Goal: Task Accomplishment & Management: Manage account settings

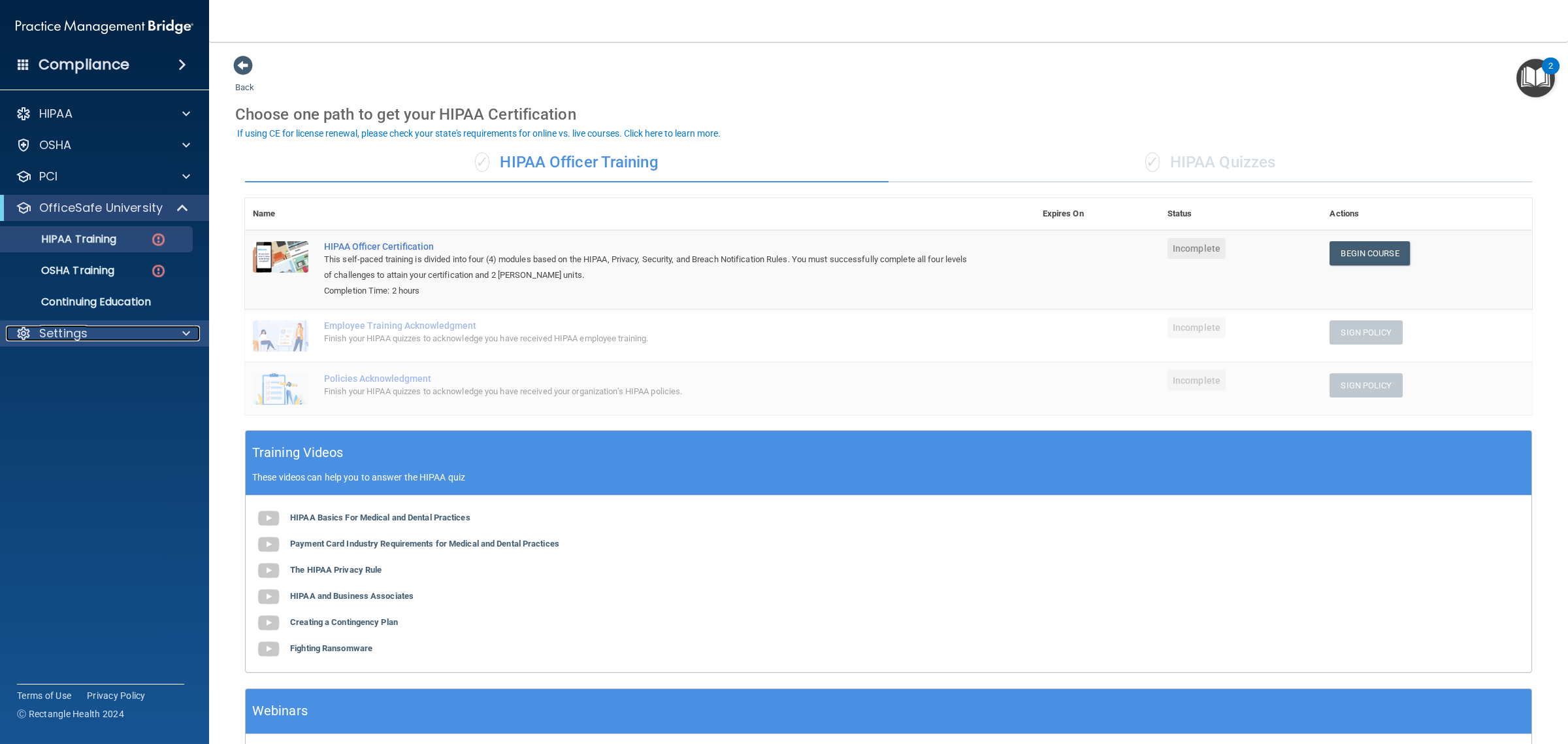
click at [176, 327] on div at bounding box center [184, 333] width 33 height 16
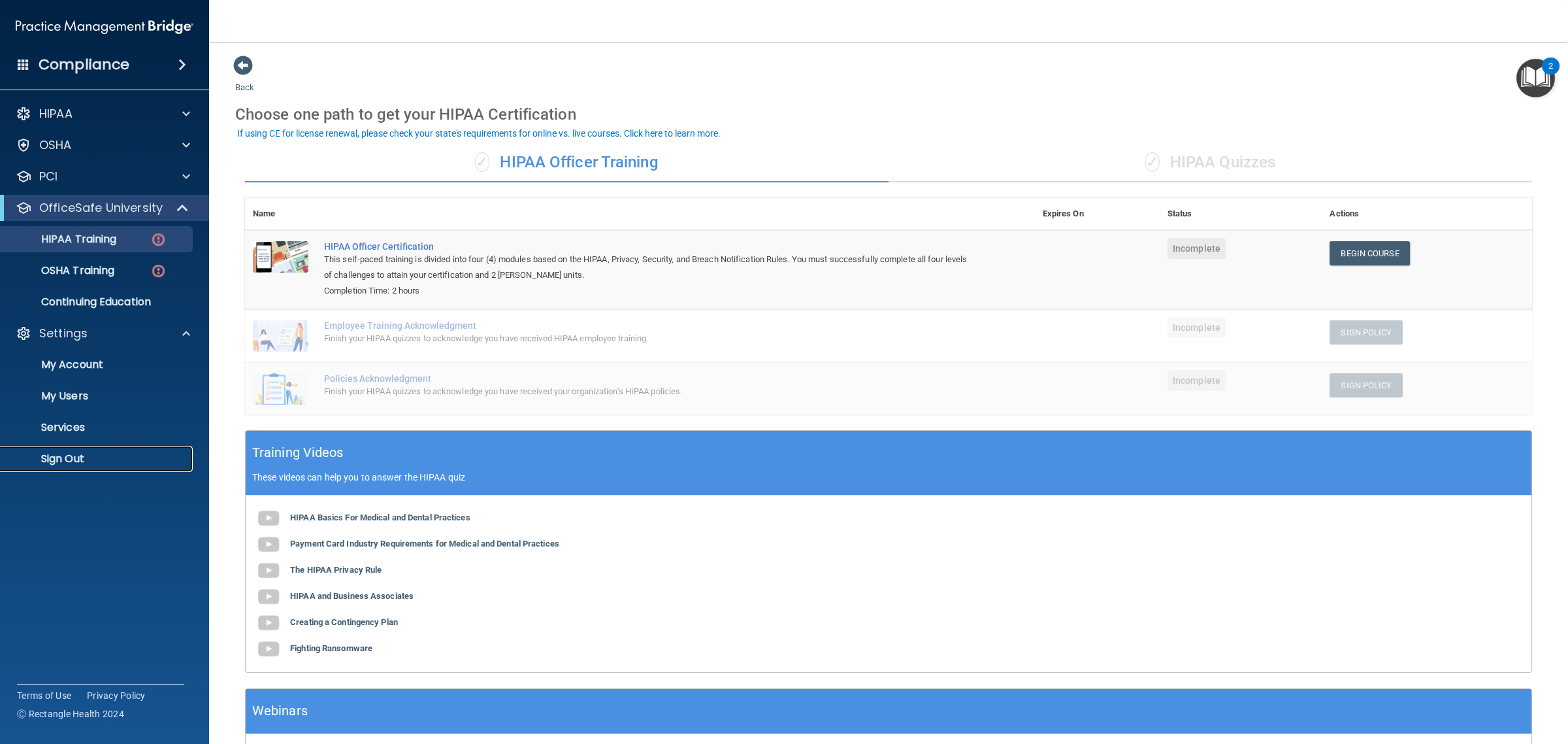
click at [68, 454] on p "Sign Out" at bounding box center [97, 459] width 178 height 13
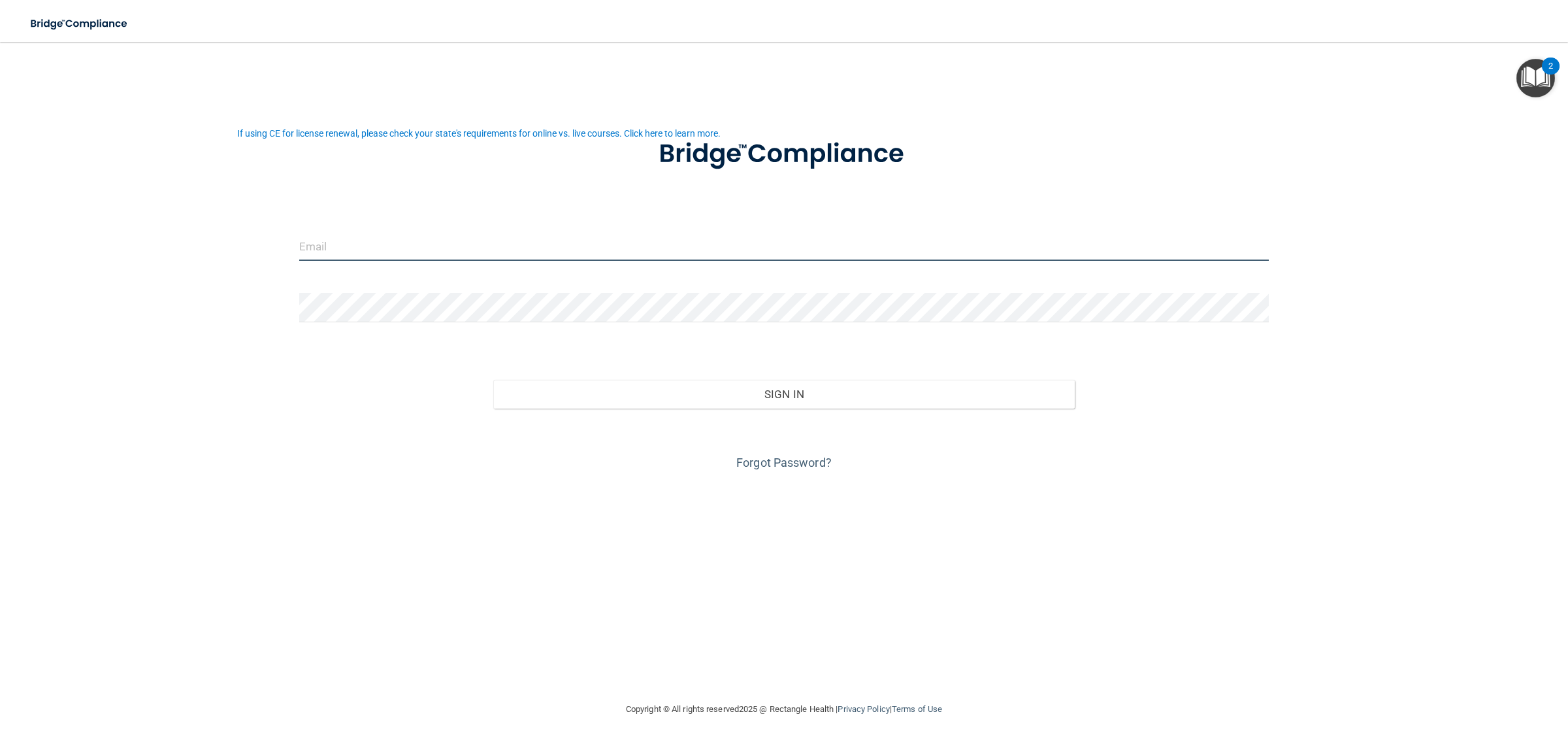
type input "[EMAIL_ADDRESS][DOMAIN_NAME]"
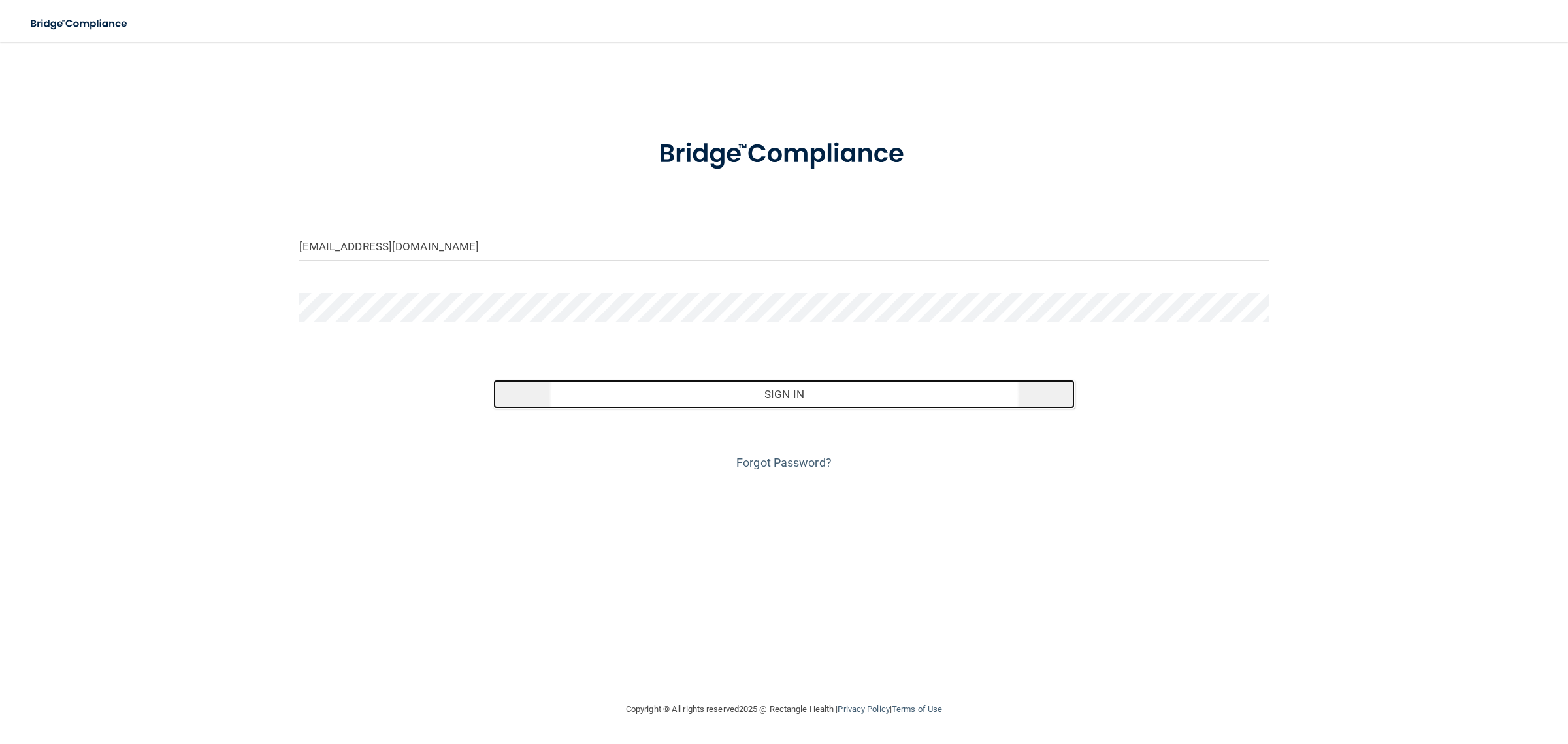
click at [723, 393] on button "Sign In" at bounding box center [784, 394] width 582 height 29
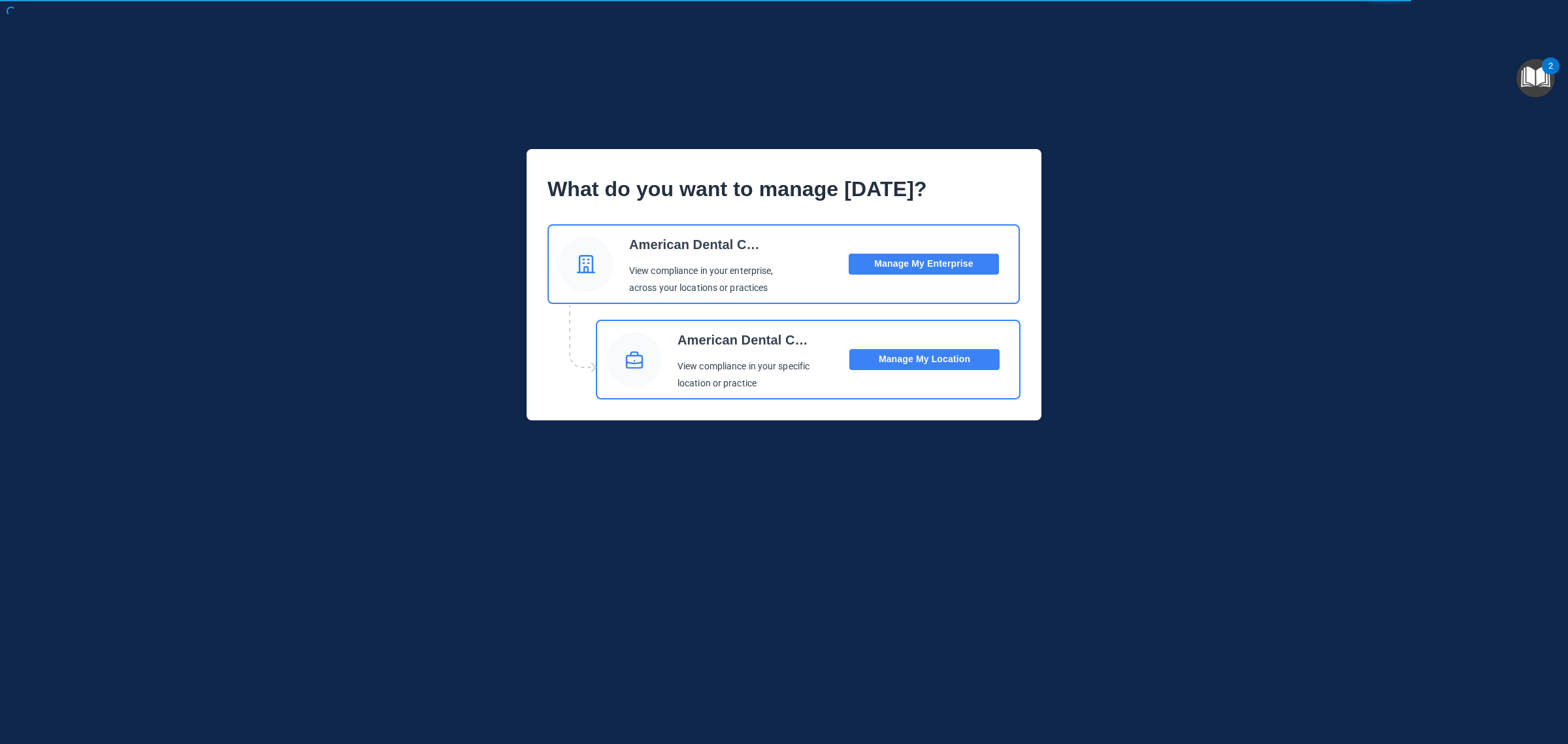
click at [886, 360] on button "Manage My Location" at bounding box center [924, 360] width 150 height 21
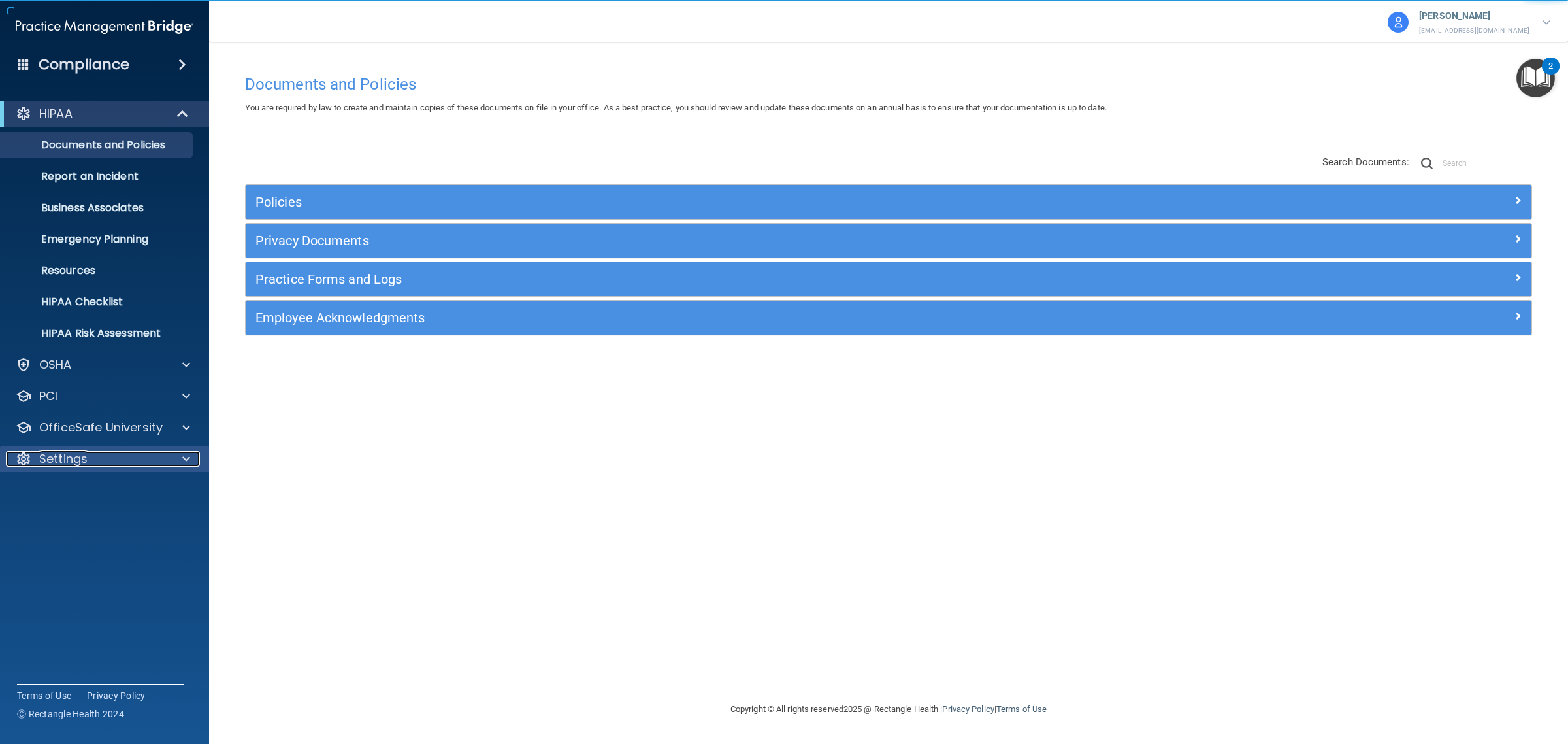
click at [77, 461] on p "Settings" at bounding box center [63, 459] width 48 height 16
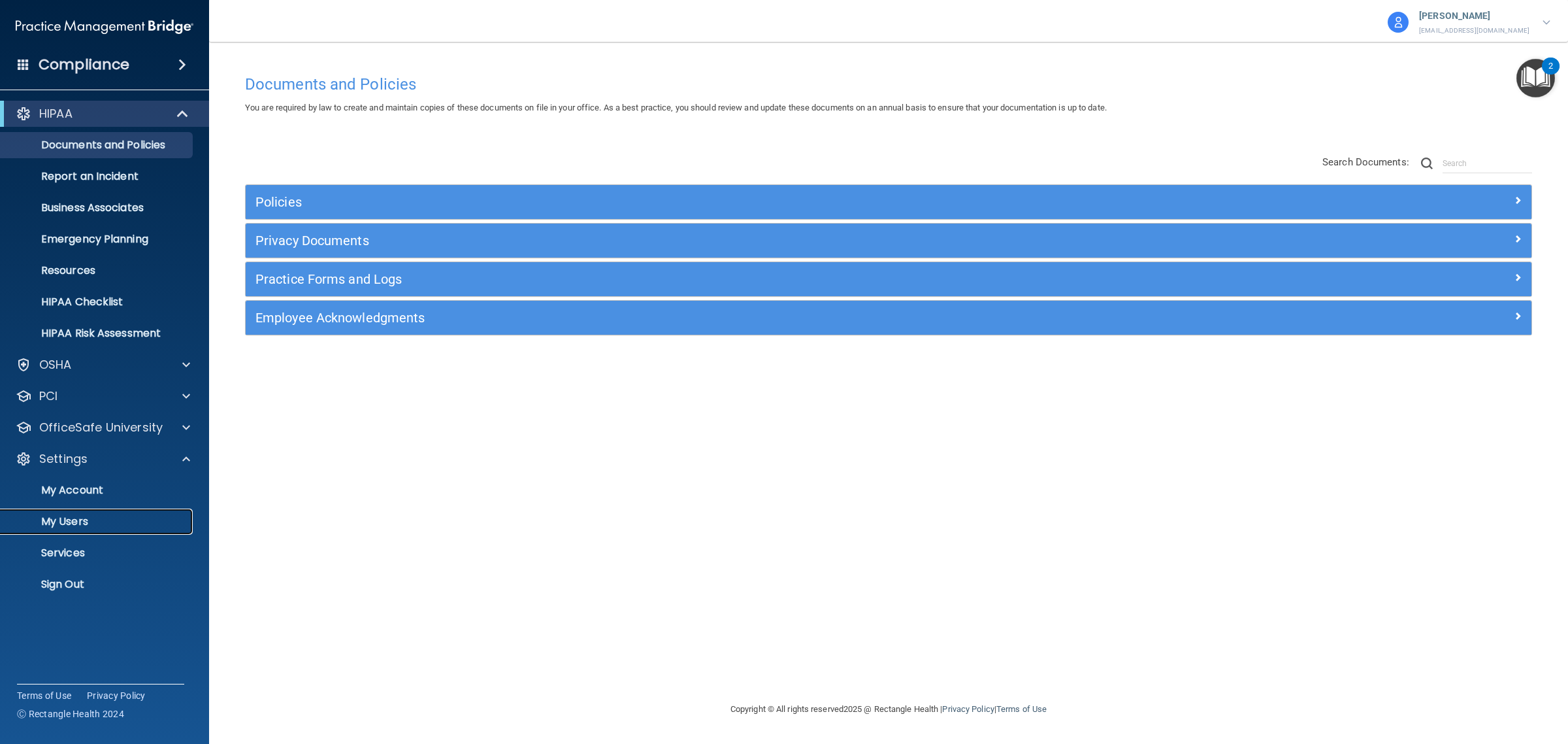
click at [70, 520] on p "My Users" at bounding box center [97, 522] width 178 height 13
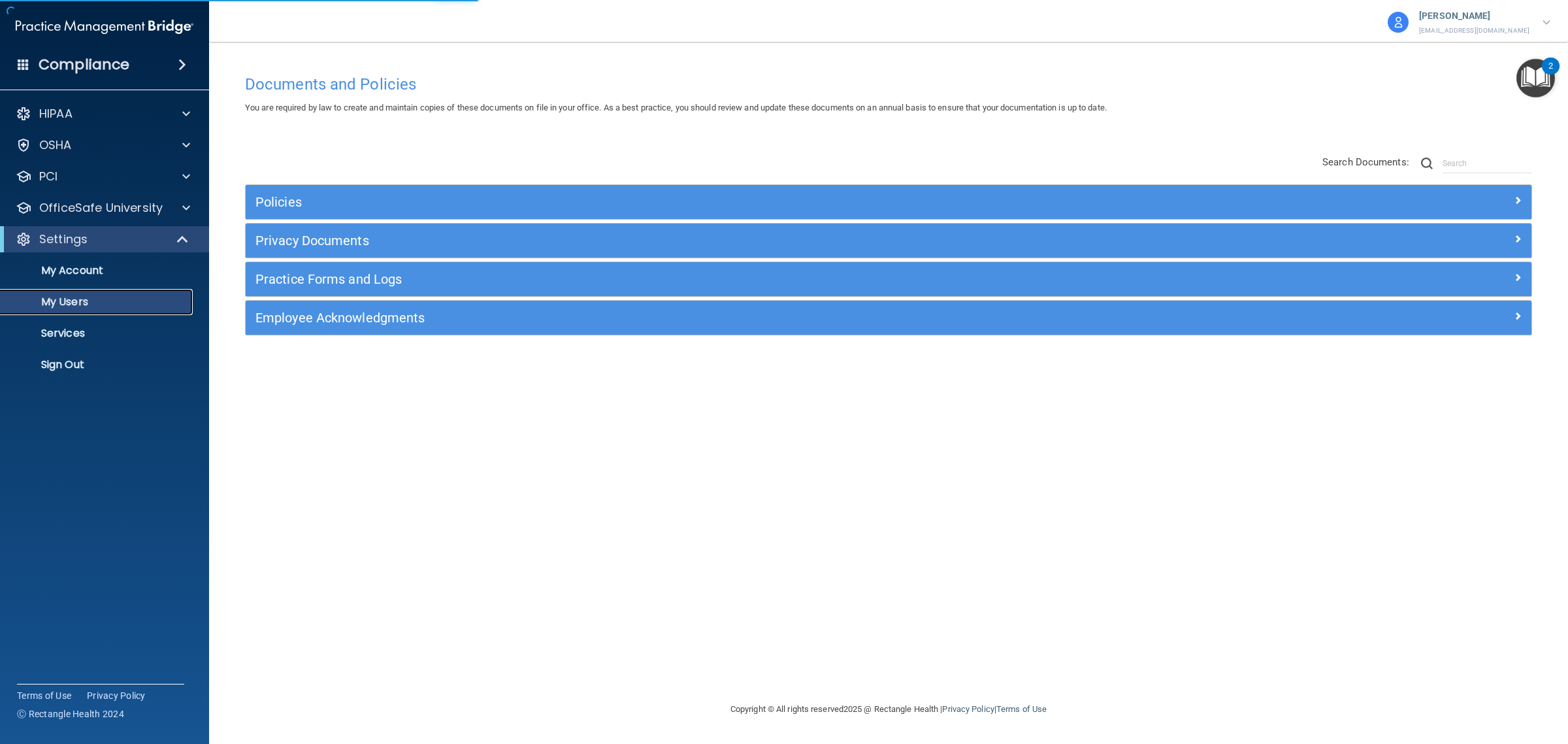
select select "20"
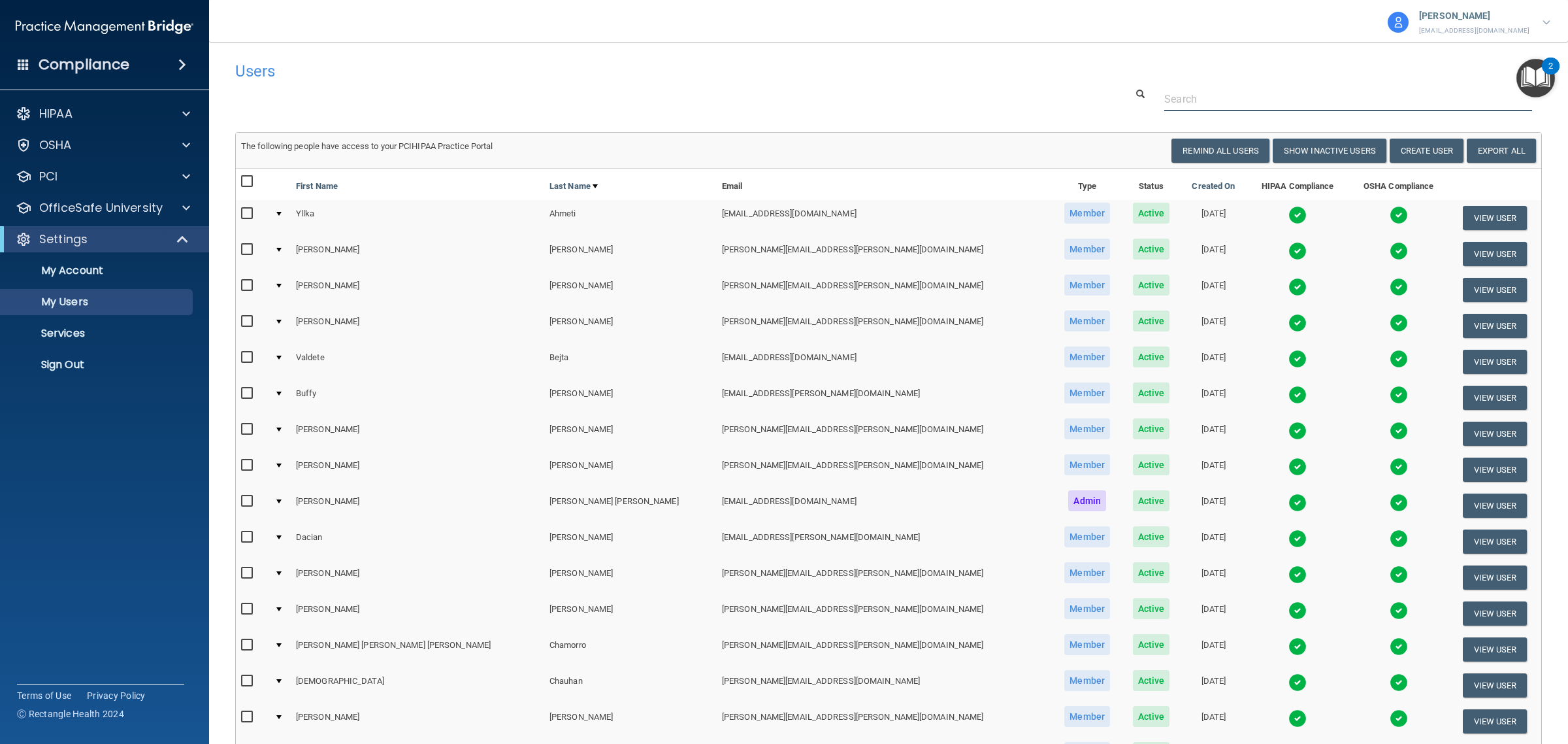
click at [1188, 89] on input "text" at bounding box center [1348, 99] width 368 height 25
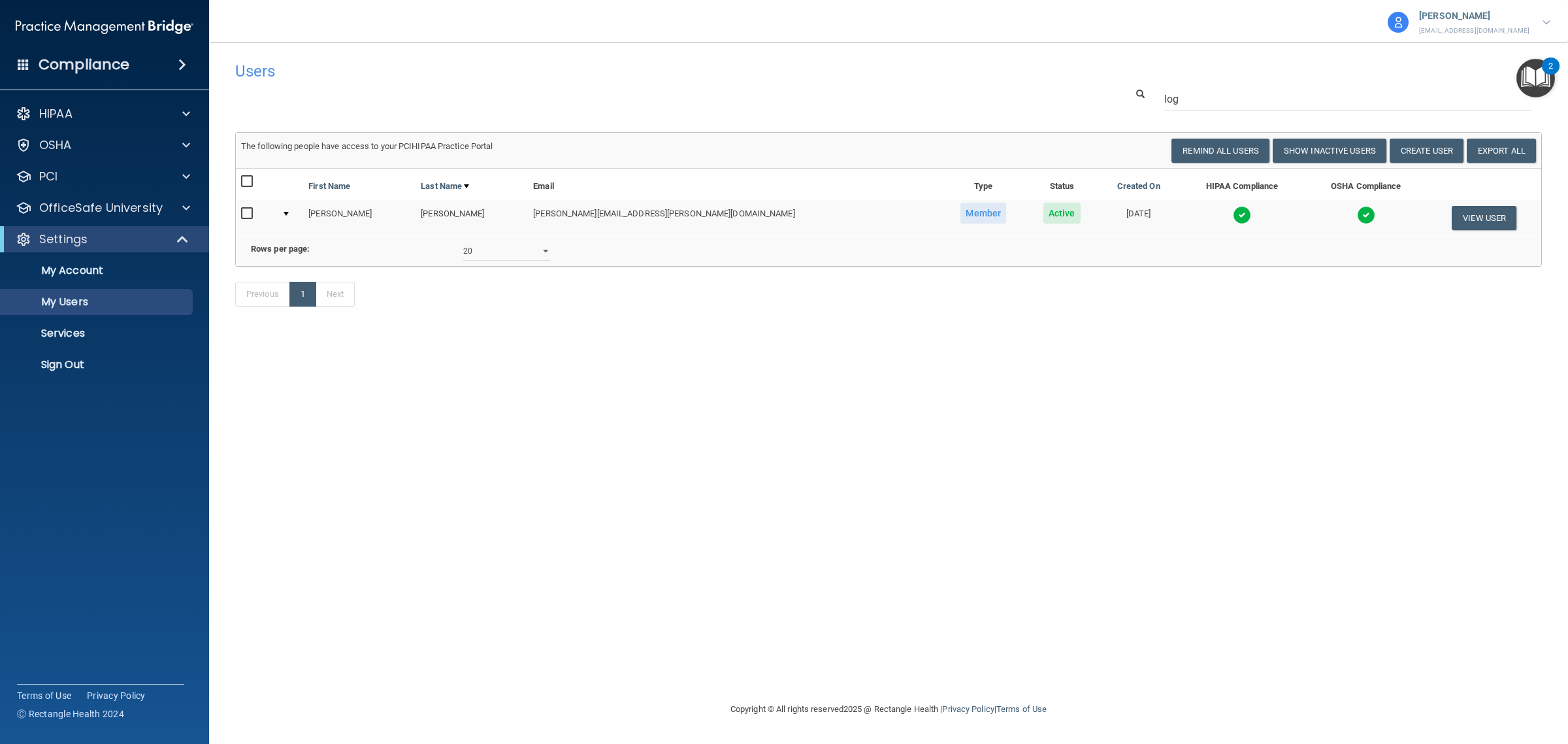
click at [1355, 213] on td at bounding box center [1366, 217] width 122 height 35
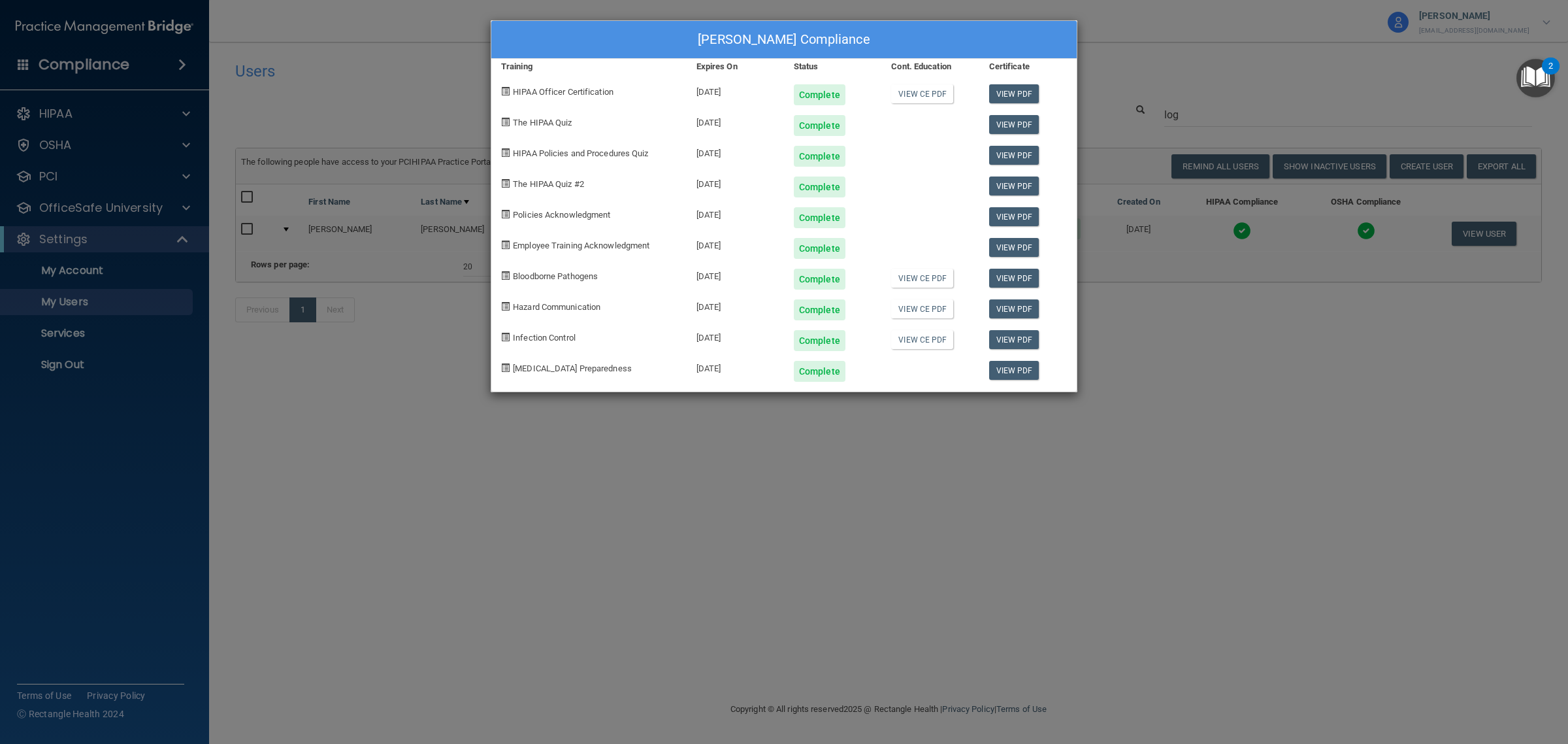
click at [1299, 77] on div "[PERSON_NAME] Compliance Training Expires On Status Cont. Education Certificate…" at bounding box center [784, 372] width 1568 height 744
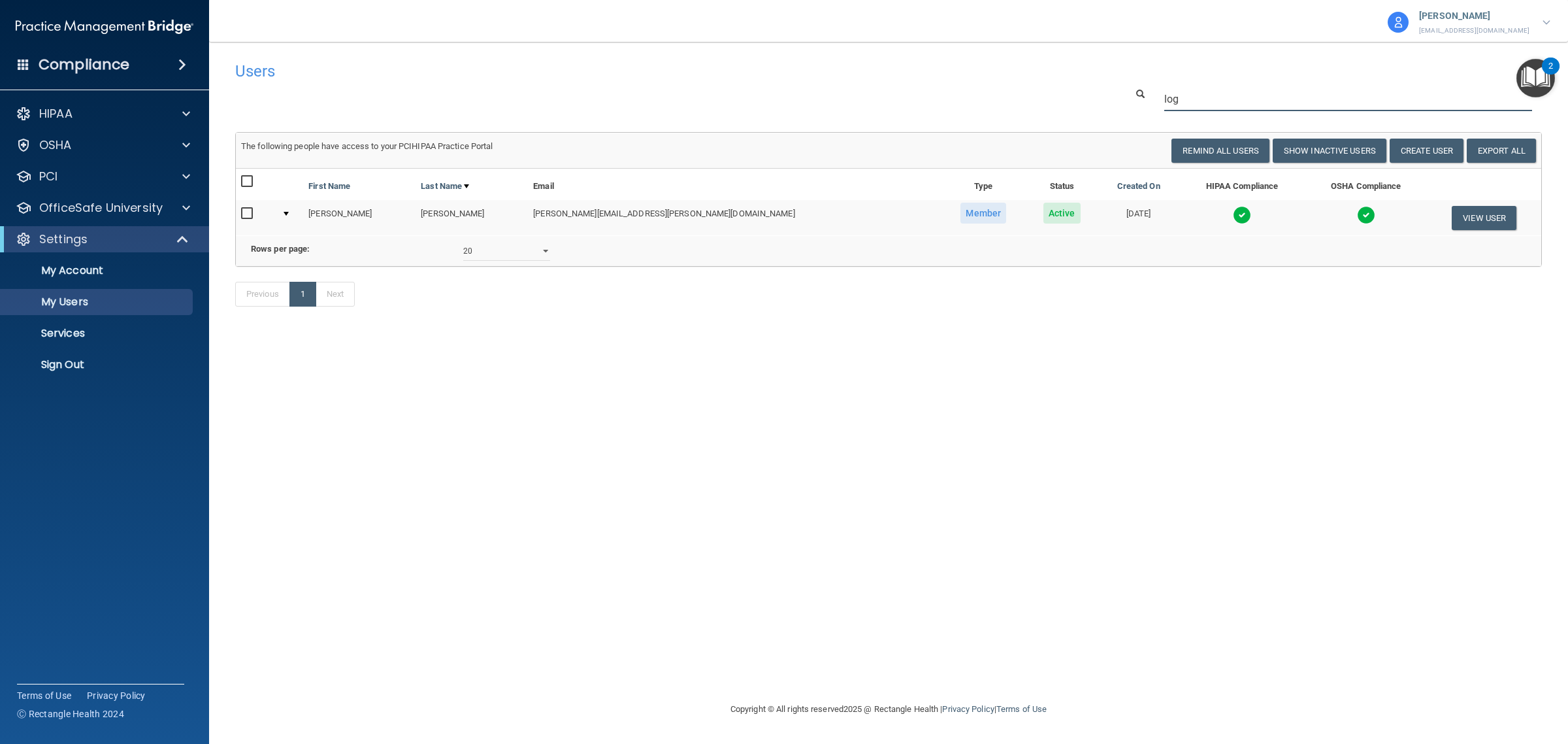
click at [1288, 103] on input "log" at bounding box center [1348, 99] width 368 height 25
click at [1305, 224] on td at bounding box center [1366, 217] width 122 height 35
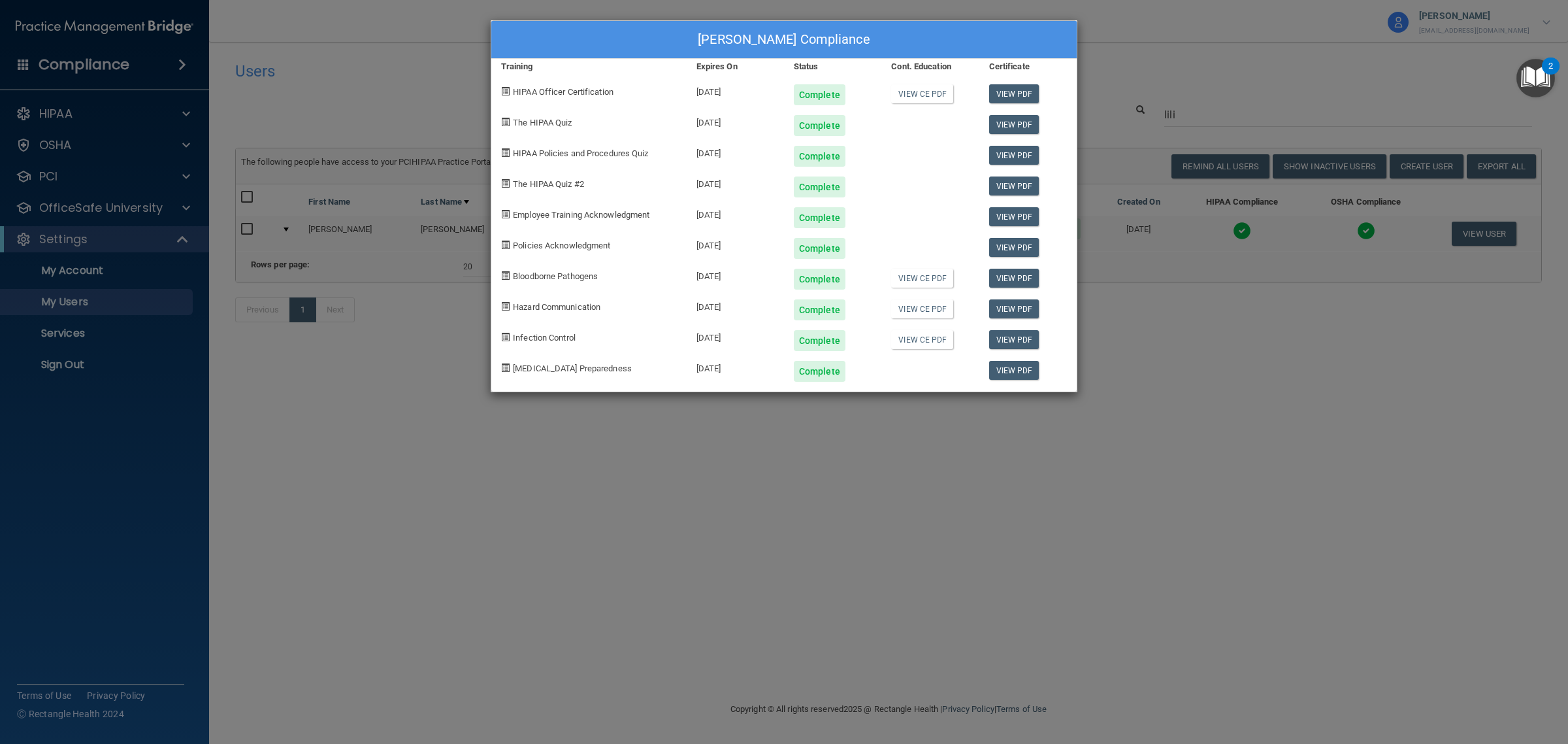
click at [1238, 106] on div "[PERSON_NAME] Compliance Training Expires On Status Cont. Education Certificate…" at bounding box center [784, 372] width 1568 height 744
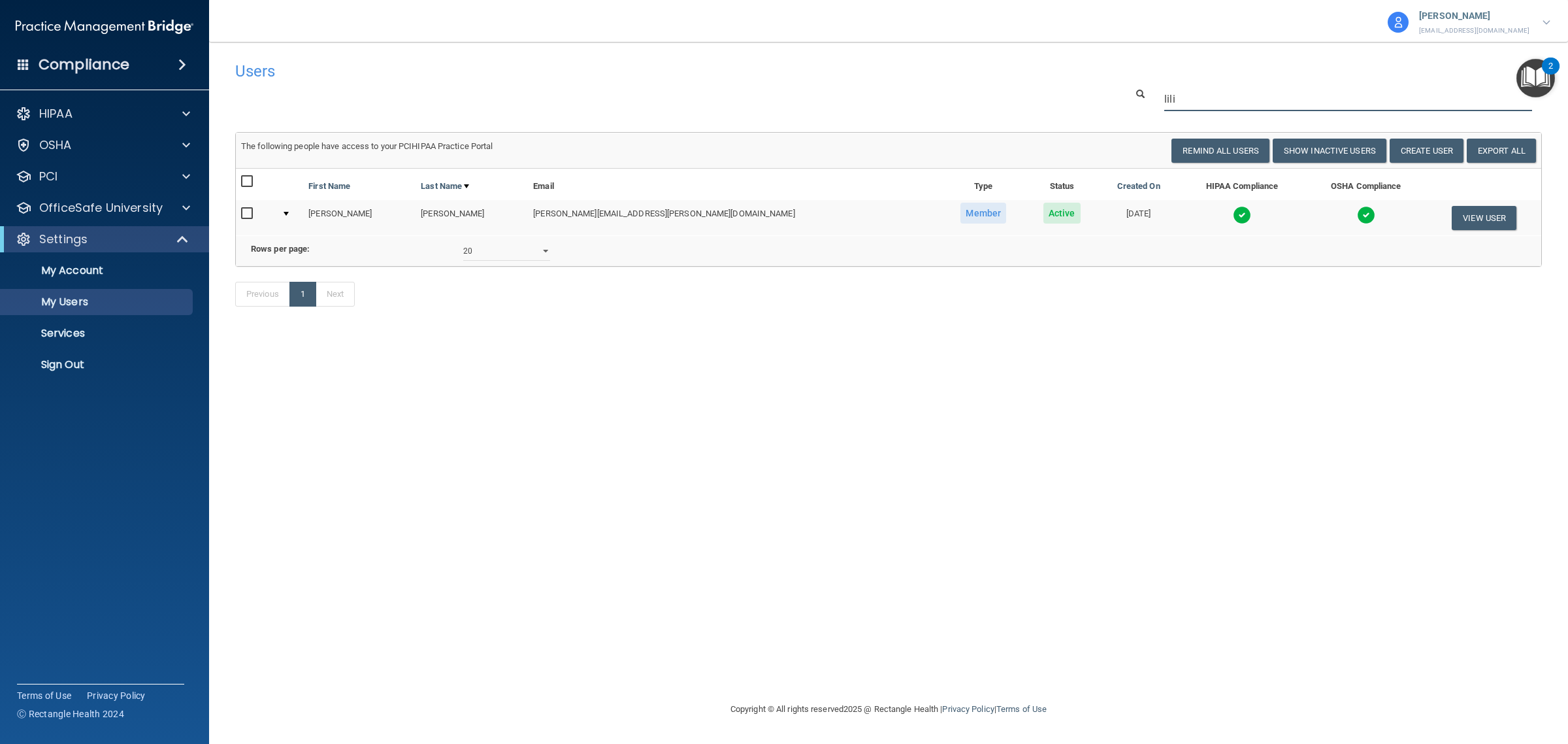
click at [1223, 100] on input "lili" at bounding box center [1348, 99] width 368 height 25
click at [1179, 219] on td at bounding box center [1242, 217] width 126 height 35
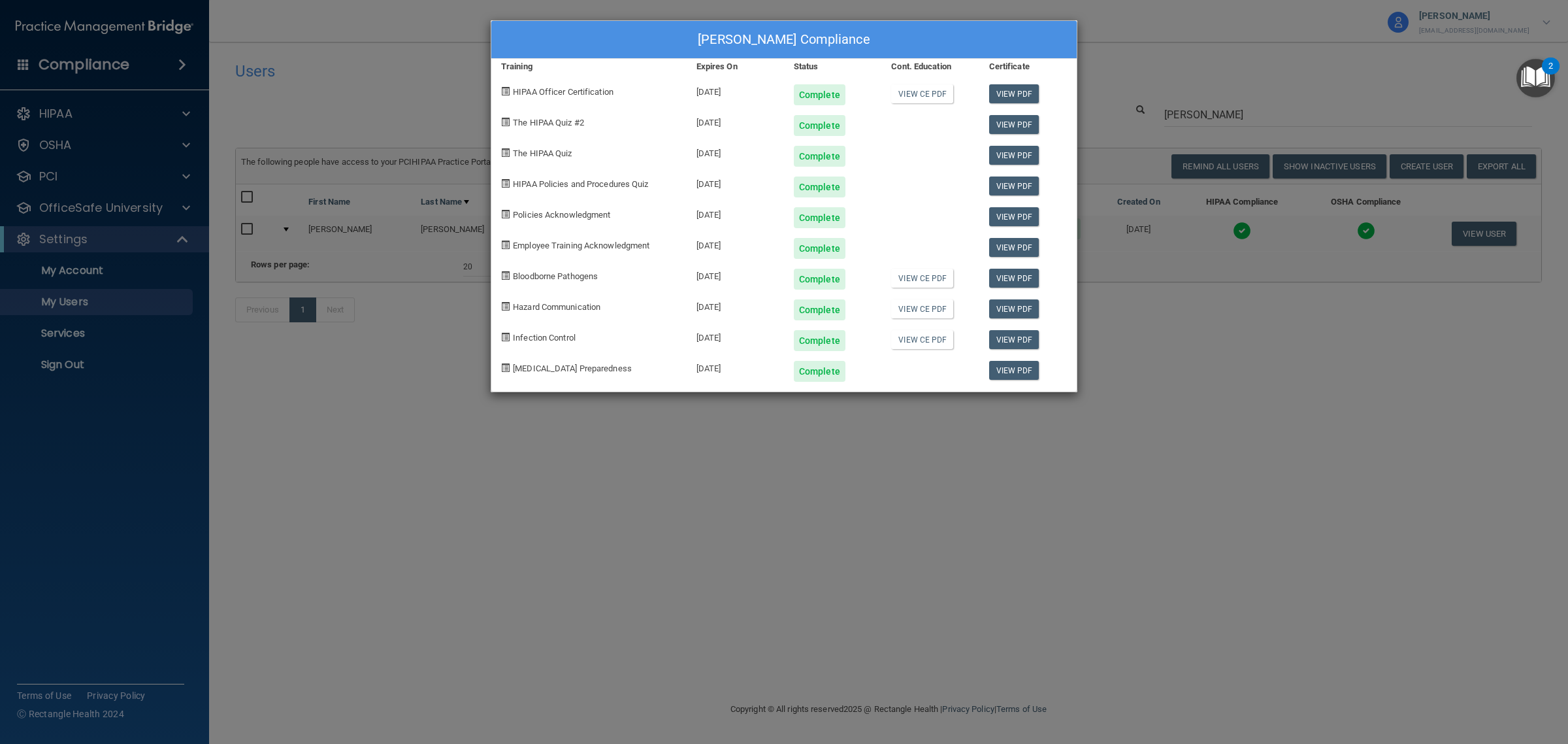
click at [1269, 132] on div "[PERSON_NAME] Compliance Training Expires On Status Cont. Education Certificate…" at bounding box center [784, 372] width 1568 height 744
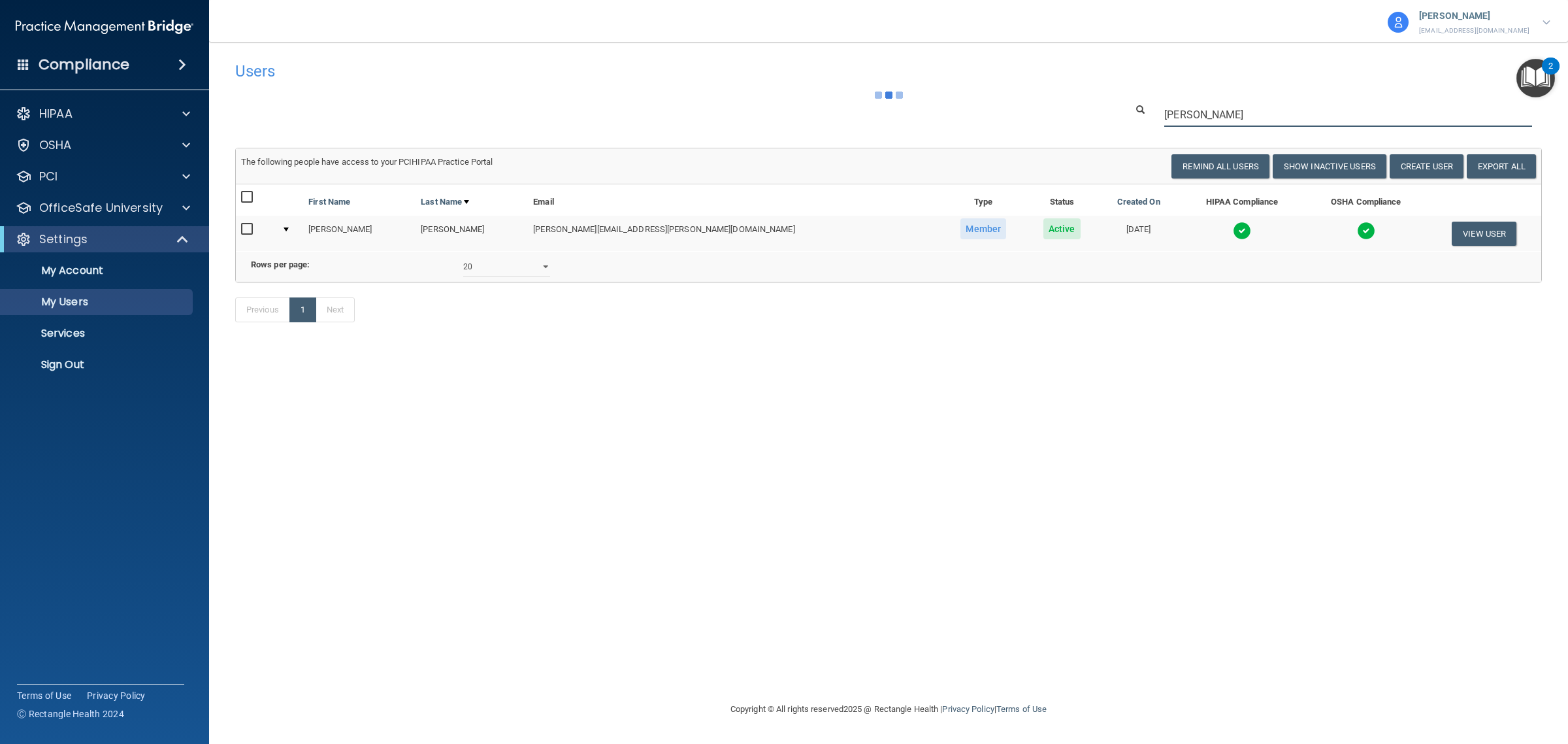
click at [1217, 111] on input "[PERSON_NAME]" at bounding box center [1348, 114] width 368 height 25
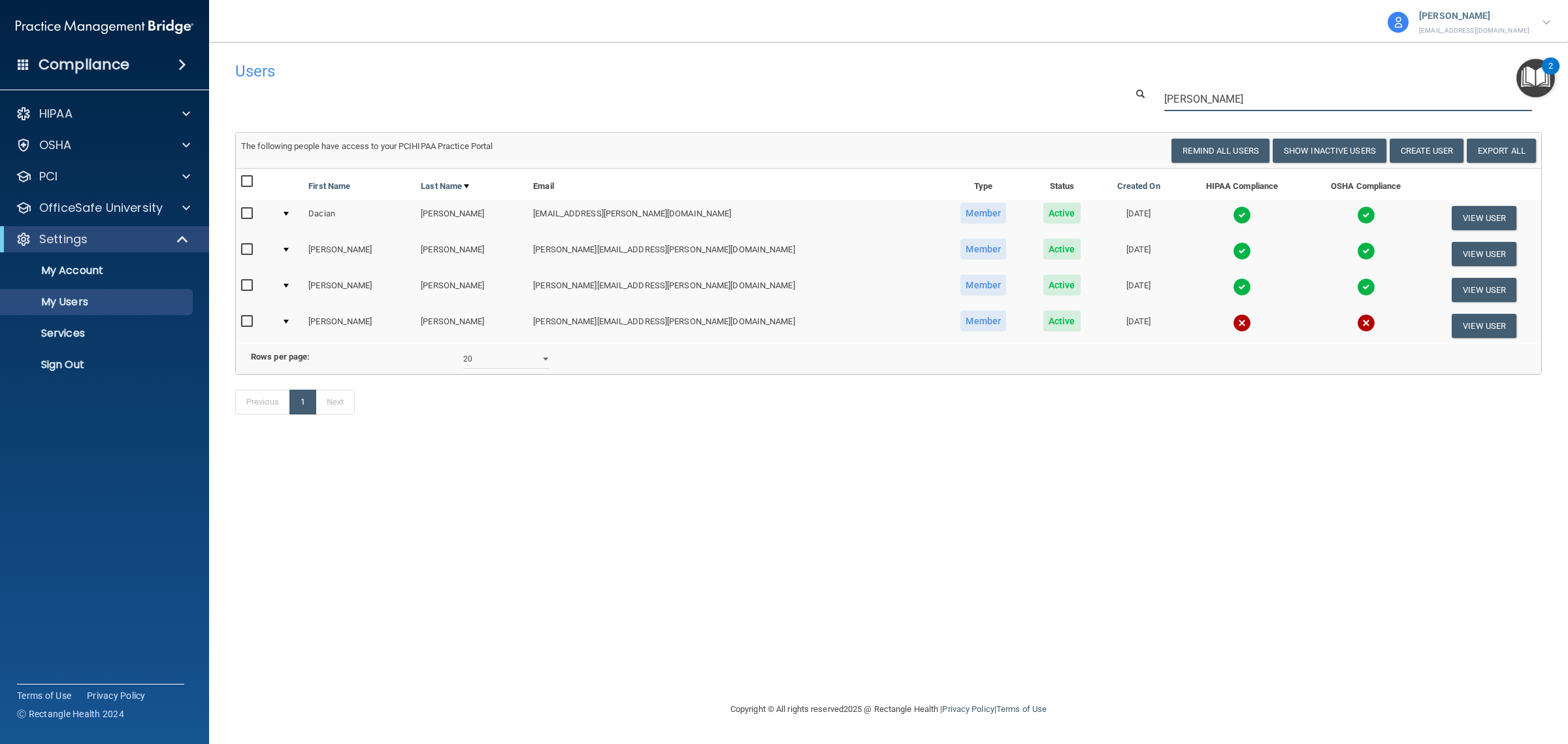
click at [1232, 98] on input "[PERSON_NAME]" at bounding box center [1348, 99] width 368 height 25
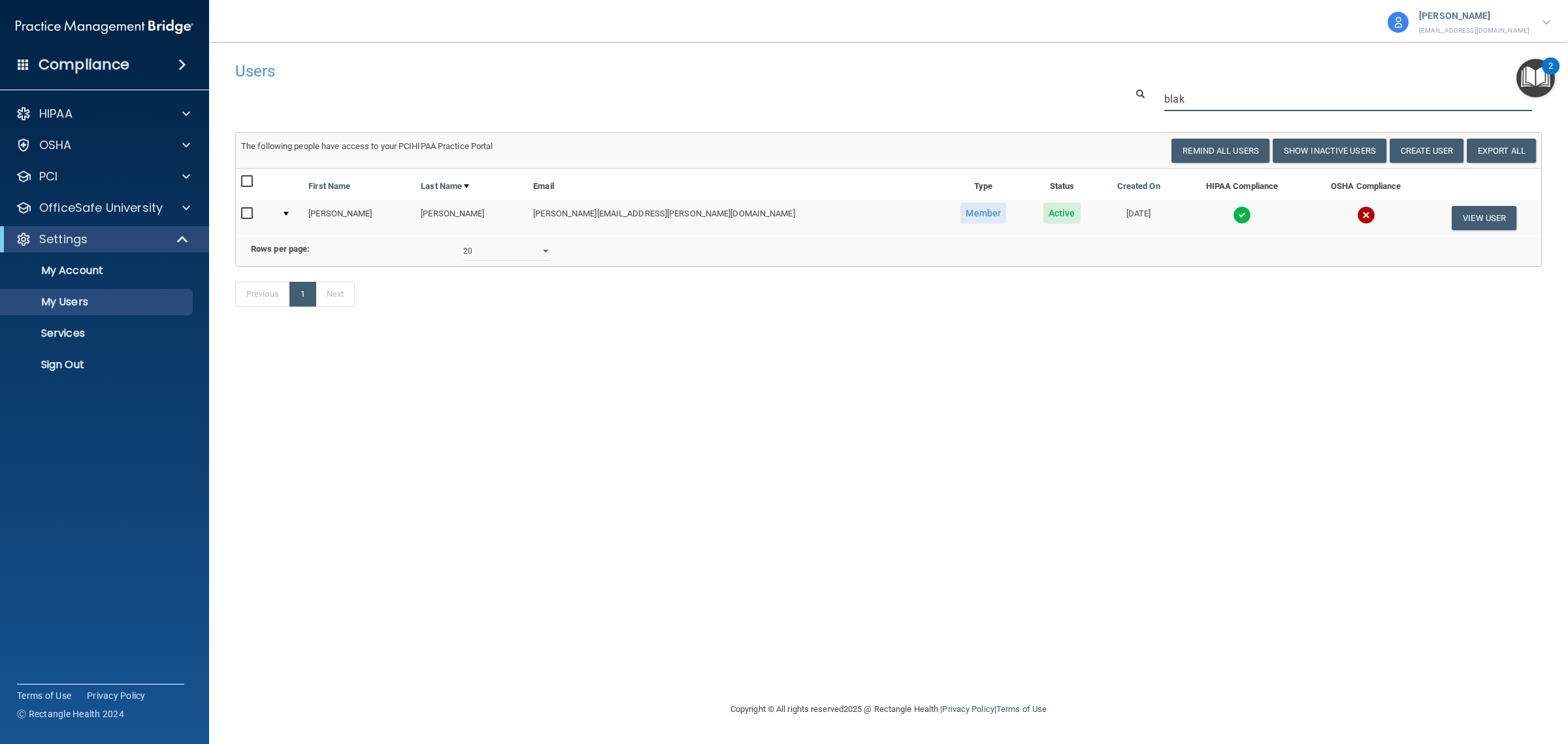
type input "blak"
click at [1305, 216] on td at bounding box center [1366, 217] width 122 height 35
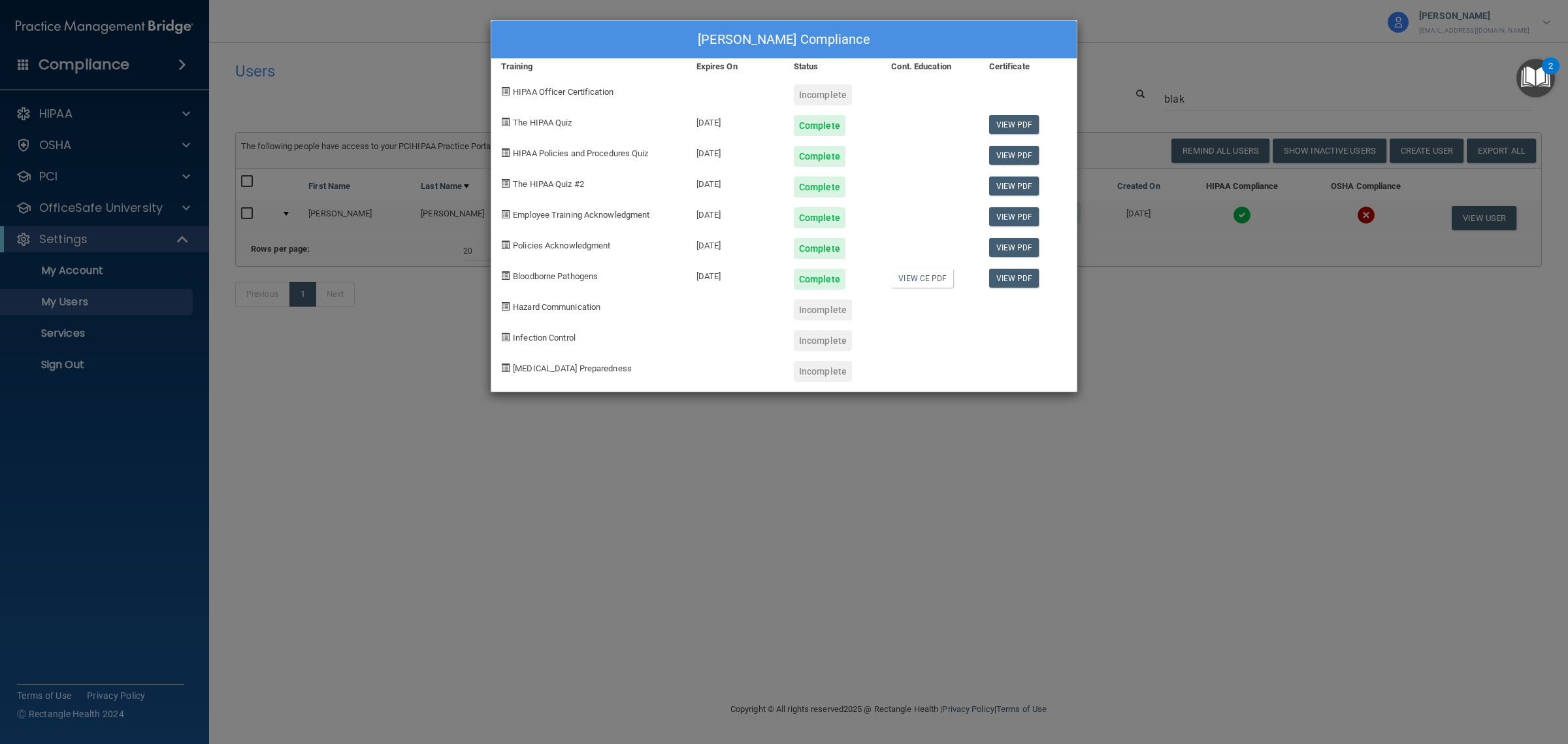
click at [1156, 346] on div "[PERSON_NAME] Compliance Training Expires On Status Cont. Education Certificate…" at bounding box center [784, 372] width 1568 height 744
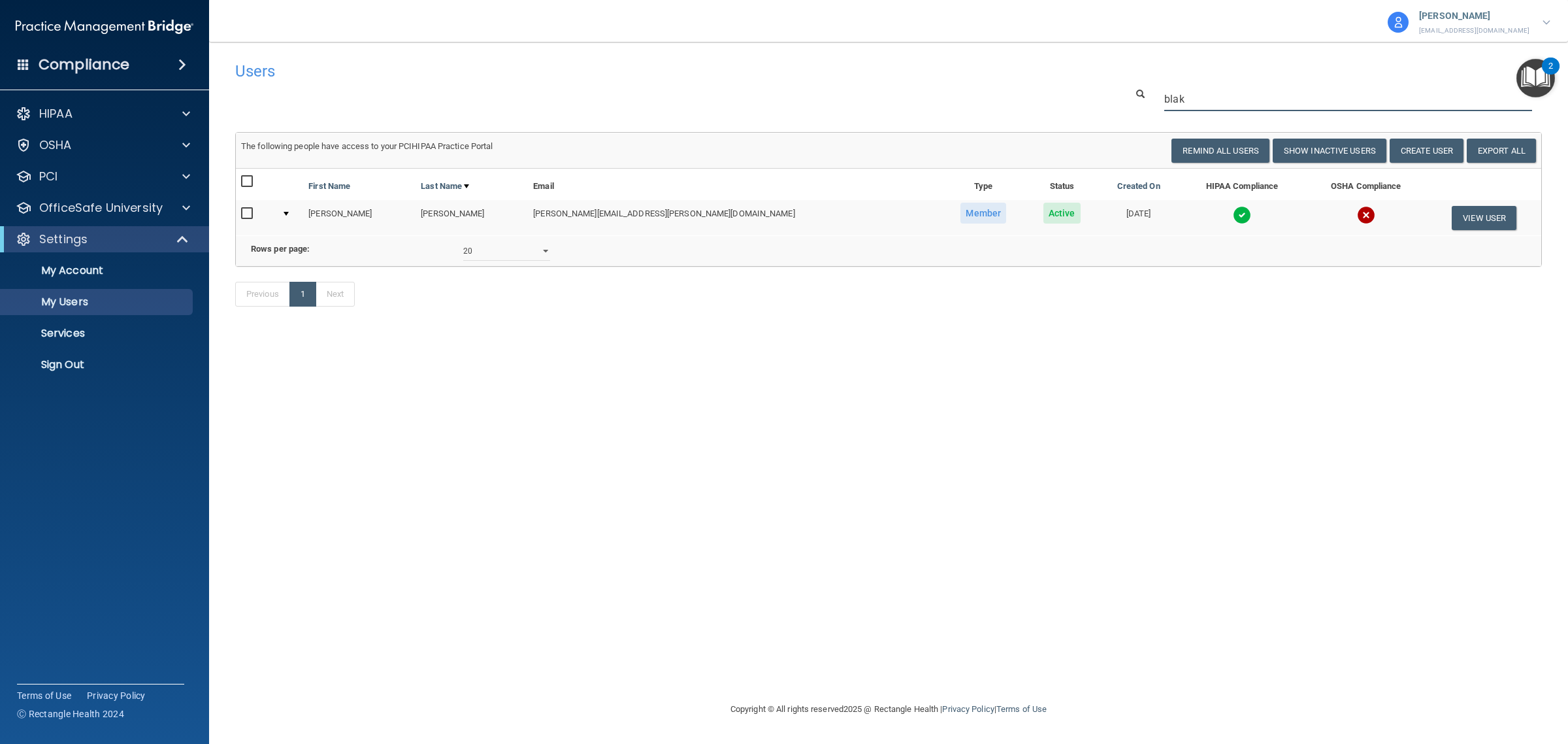
click at [1214, 102] on input "blak" at bounding box center [1348, 99] width 368 height 25
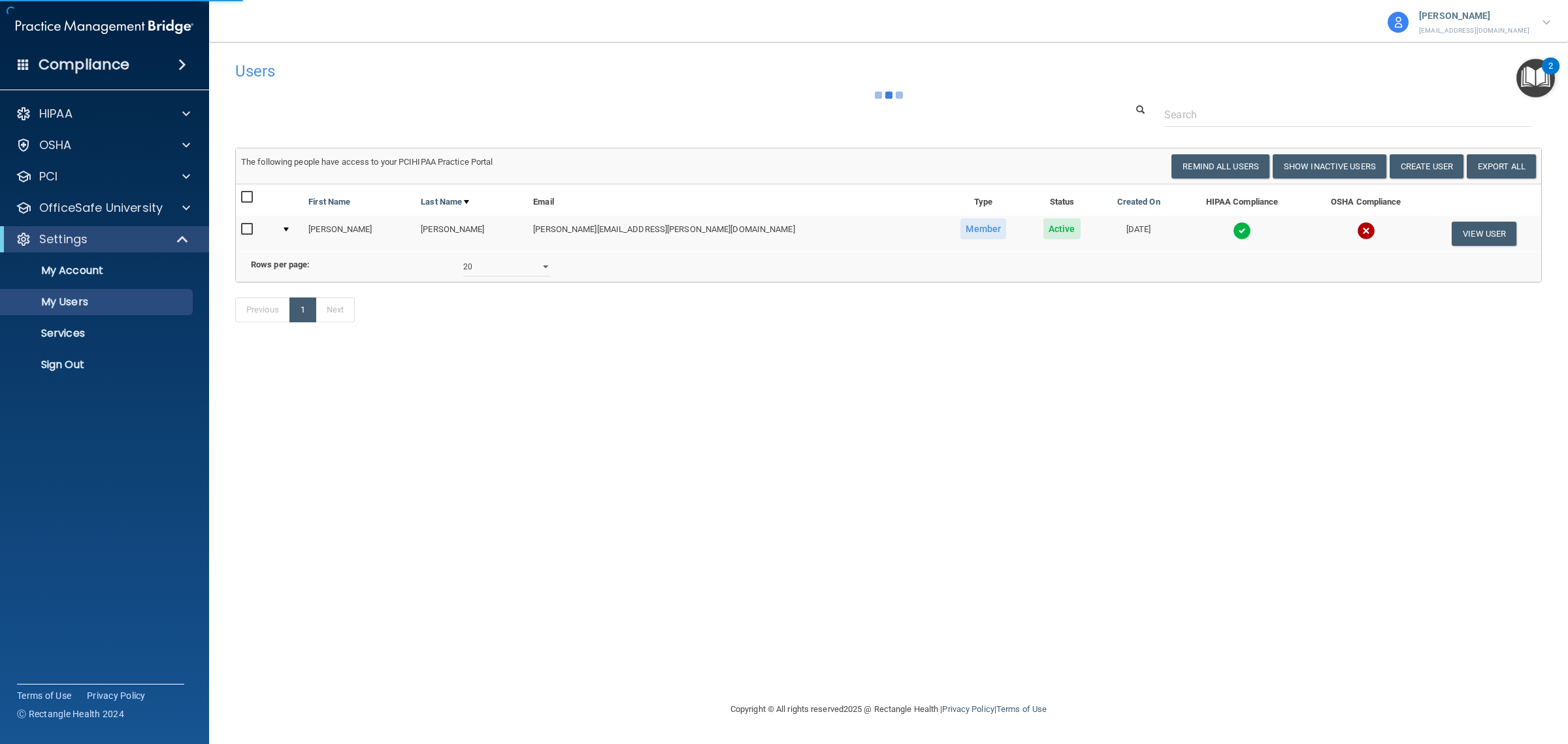
click at [1080, 447] on div "Users Success! New user created. × Error! The user couldn't be created. × Succe…" at bounding box center [889, 372] width 1307 height 633
